Goal: Task Accomplishment & Management: Manage account settings

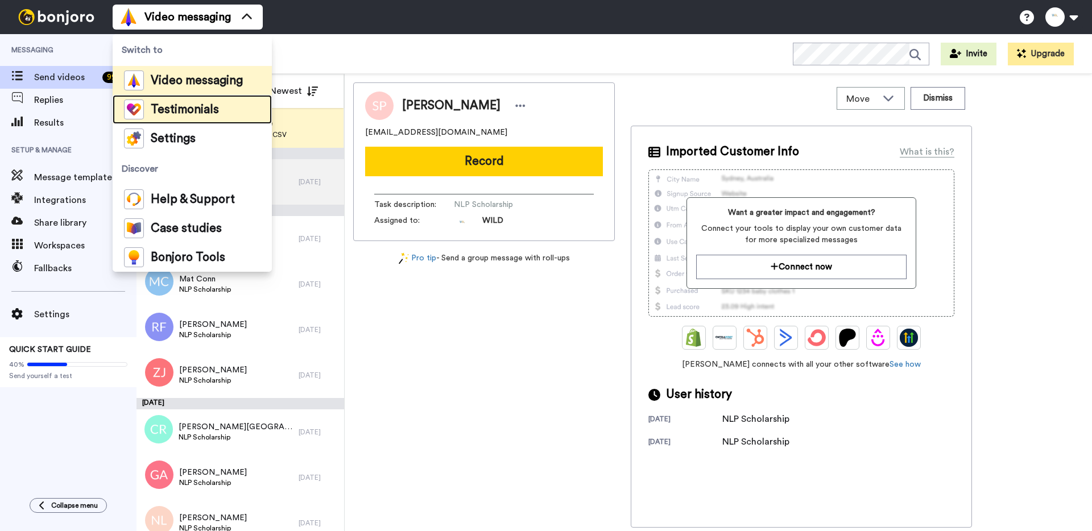
click at [187, 109] on span "Testimonials" at bounding box center [185, 109] width 68 height 11
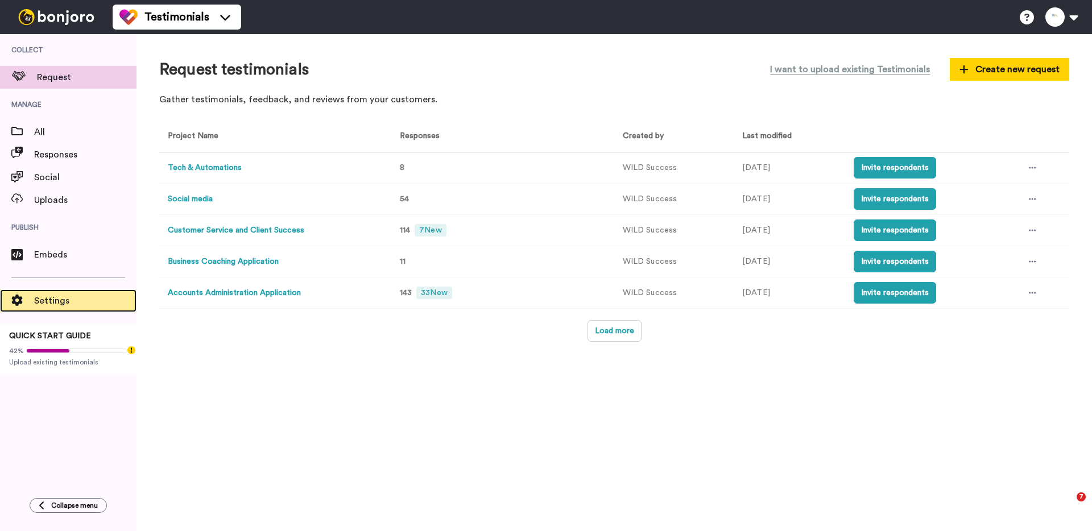
click at [62, 299] on span "Settings" at bounding box center [85, 301] width 102 height 14
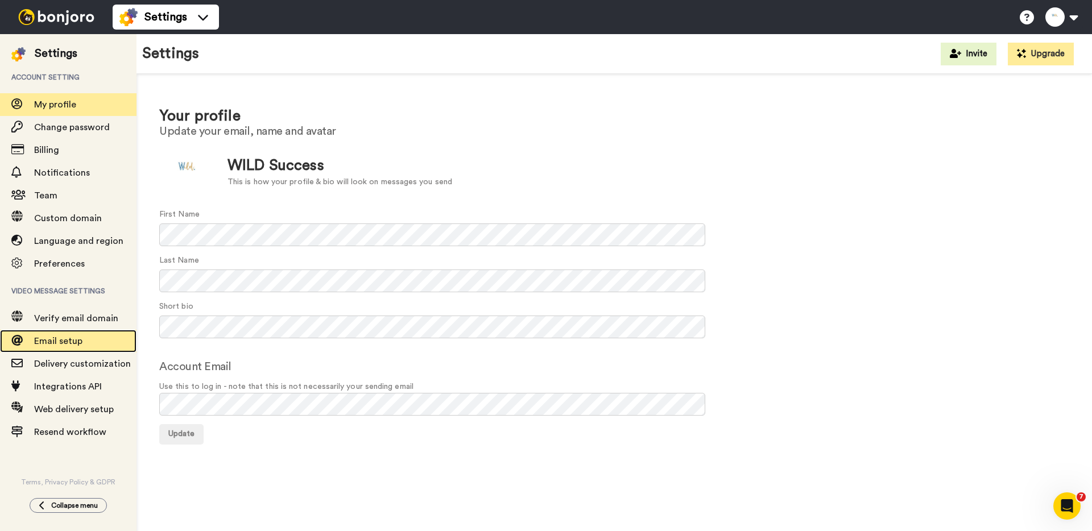
click at [73, 340] on span "Email setup" at bounding box center [58, 341] width 48 height 9
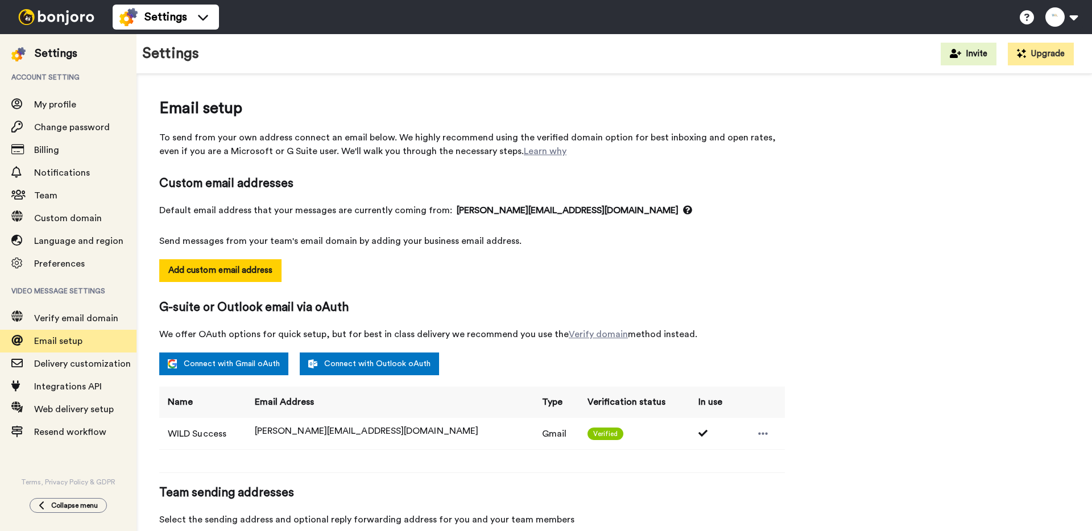
select select "164520"
click at [76, 177] on span "Notifications" at bounding box center [62, 172] width 56 height 9
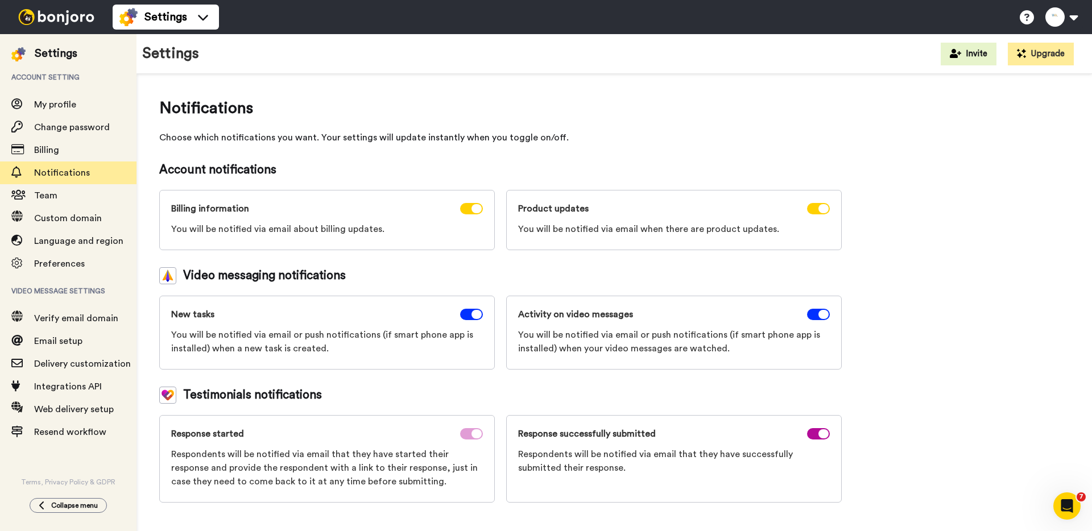
click at [474, 433] on icon at bounding box center [477, 433] width 10 height 9
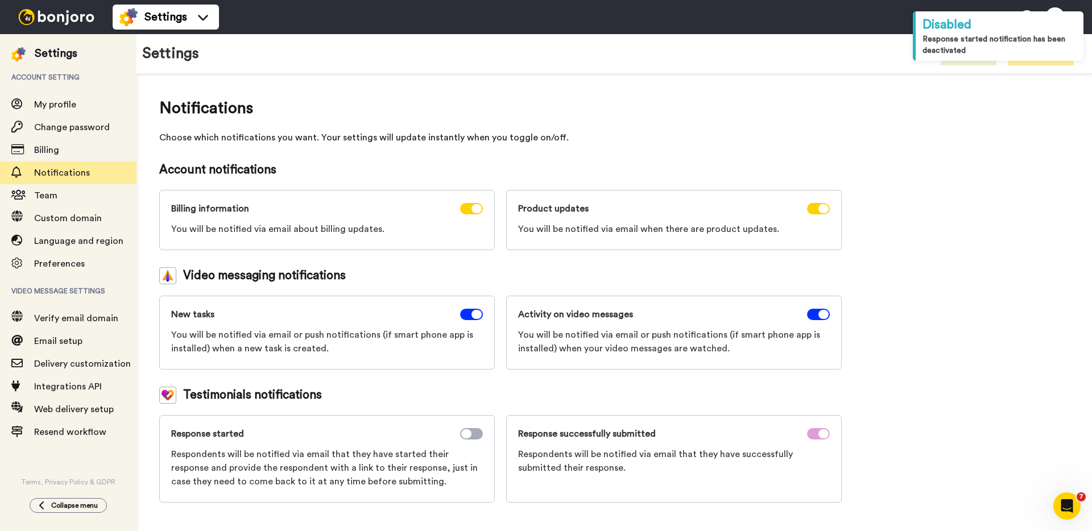
click at [820, 432] on icon at bounding box center [823, 433] width 10 height 9
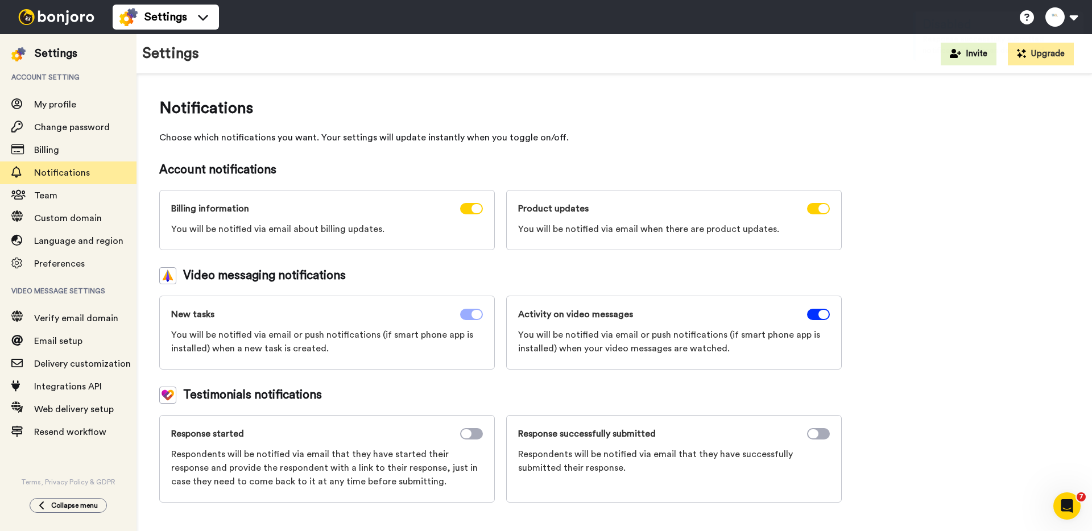
click at [475, 316] on icon at bounding box center [477, 314] width 10 height 9
click at [823, 316] on icon at bounding box center [823, 314] width 10 height 9
click at [818, 206] on icon at bounding box center [823, 208] width 10 height 9
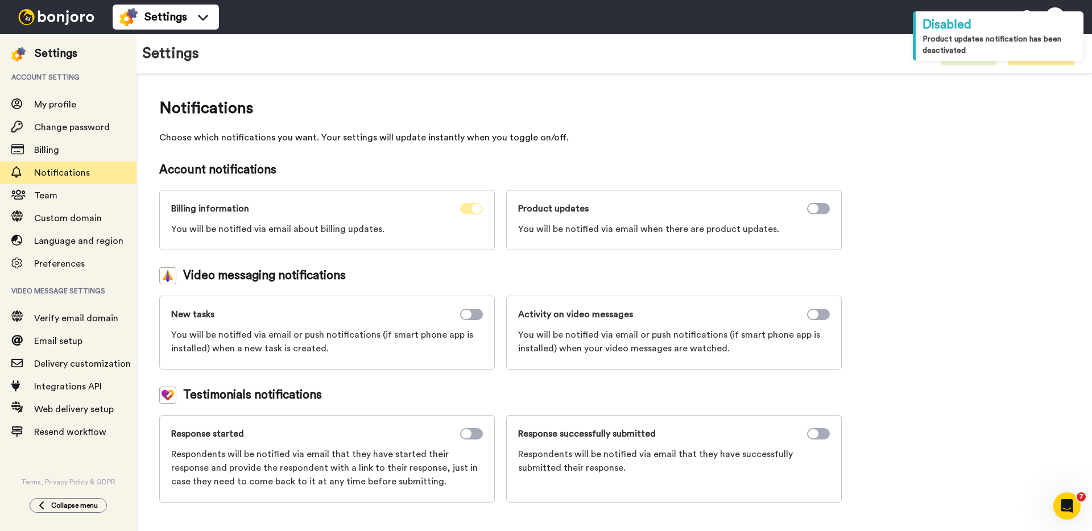
click at [477, 212] on icon at bounding box center [477, 208] width 10 height 9
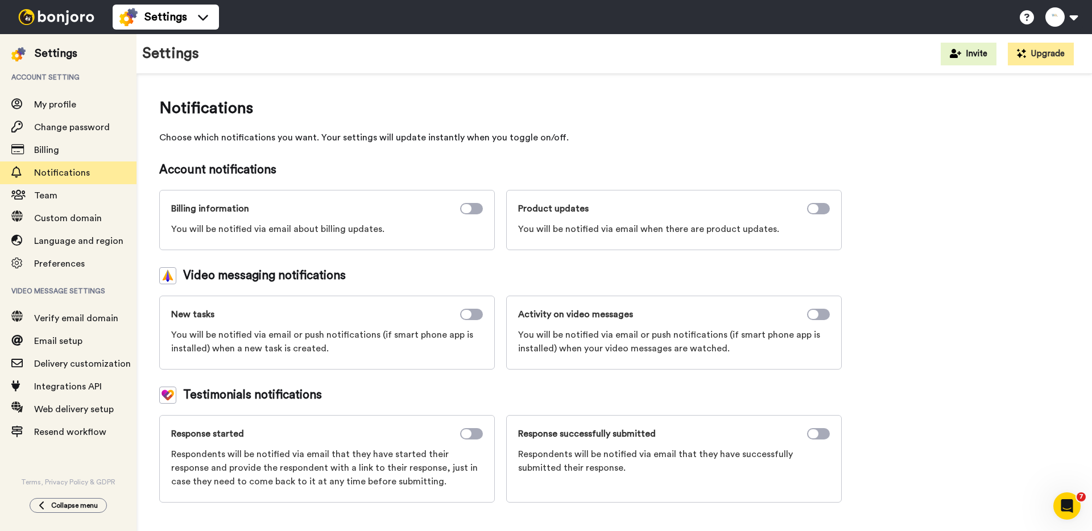
click at [758, 82] on div "Notifications Choose which notifications you want. Your settings will update in…" at bounding box center [615, 300] width 956 height 452
click at [63, 109] on span "My profile" at bounding box center [55, 104] width 42 height 9
